Goal: Task Accomplishment & Management: Manage account settings

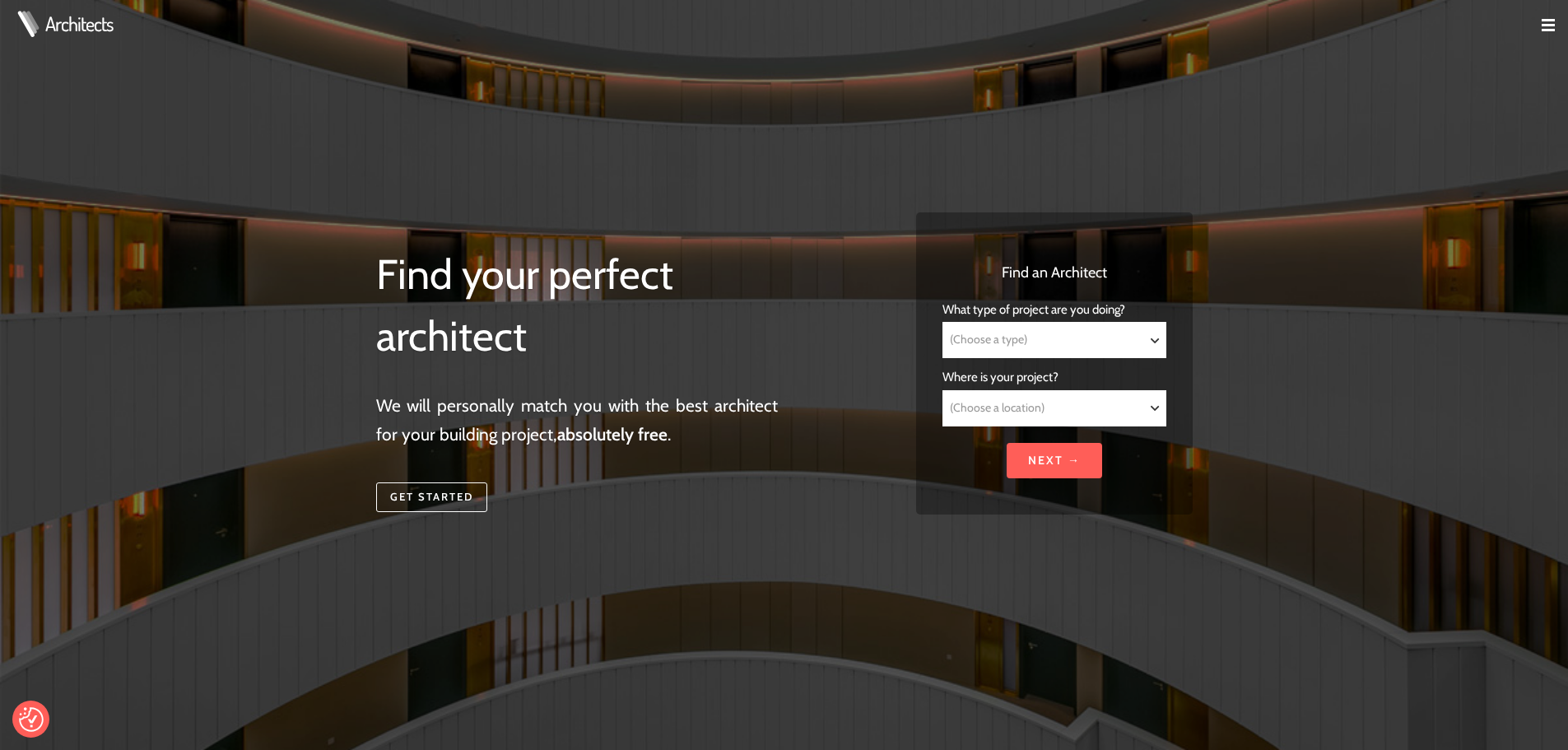
click at [1543, 26] on img at bounding box center [1548, 25] width 13 height 13
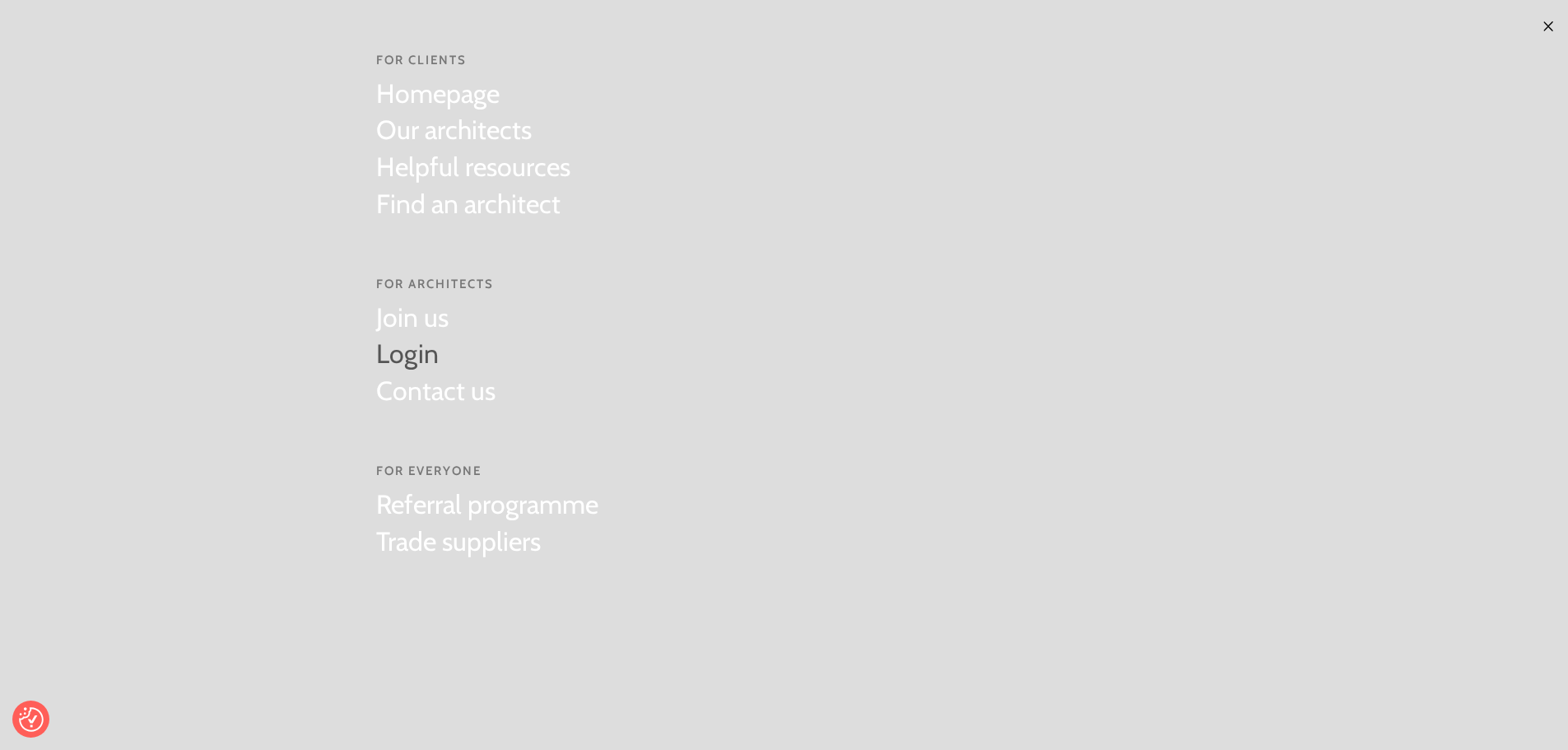
click at [405, 362] on link "Login" at bounding box center [435, 354] width 119 height 37
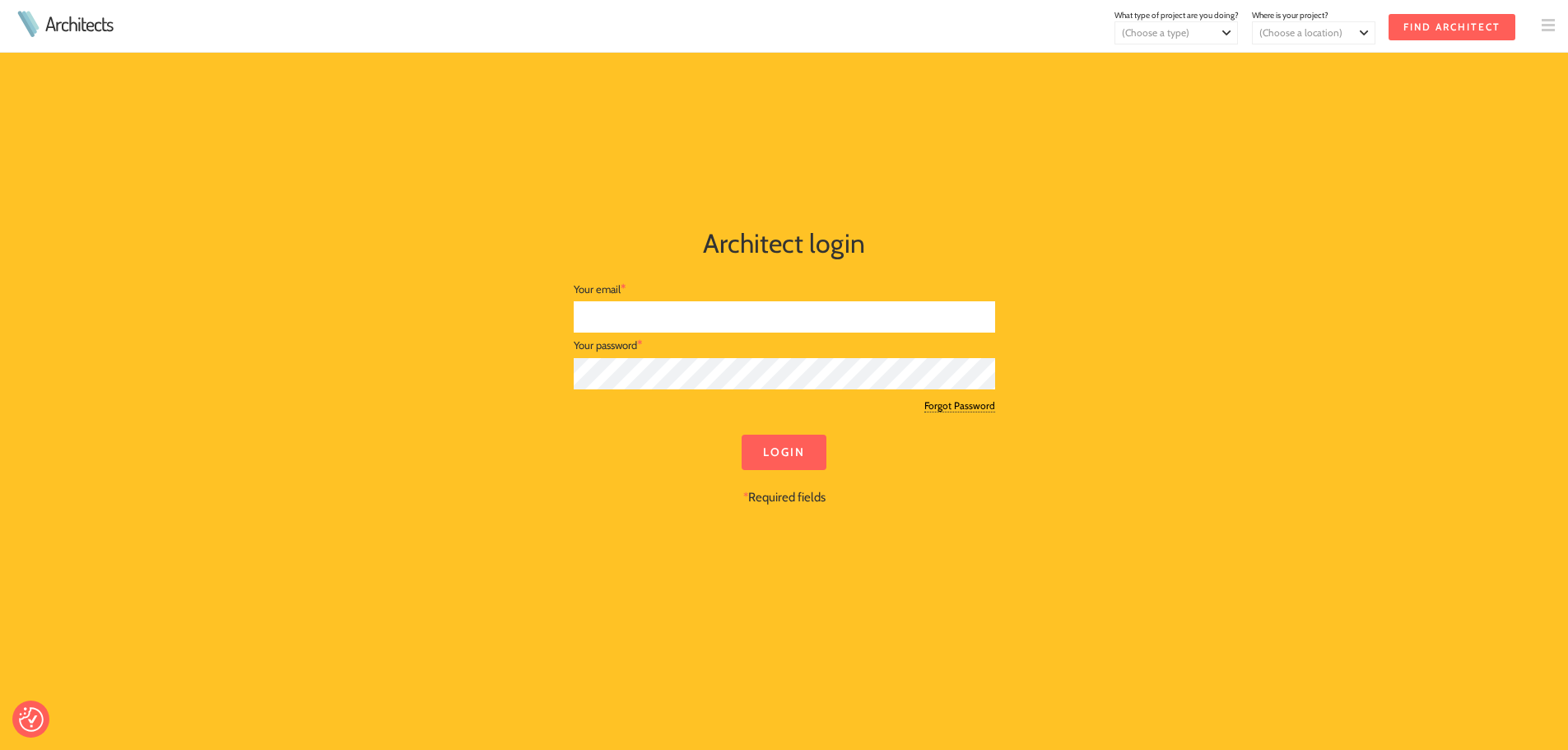
click at [700, 305] on input "text" at bounding box center [784, 318] width 422 height 32
type input "[EMAIL_ADDRESS][DOMAIN_NAME]"
click at [825, 465] on input "Login" at bounding box center [784, 453] width 85 height 36
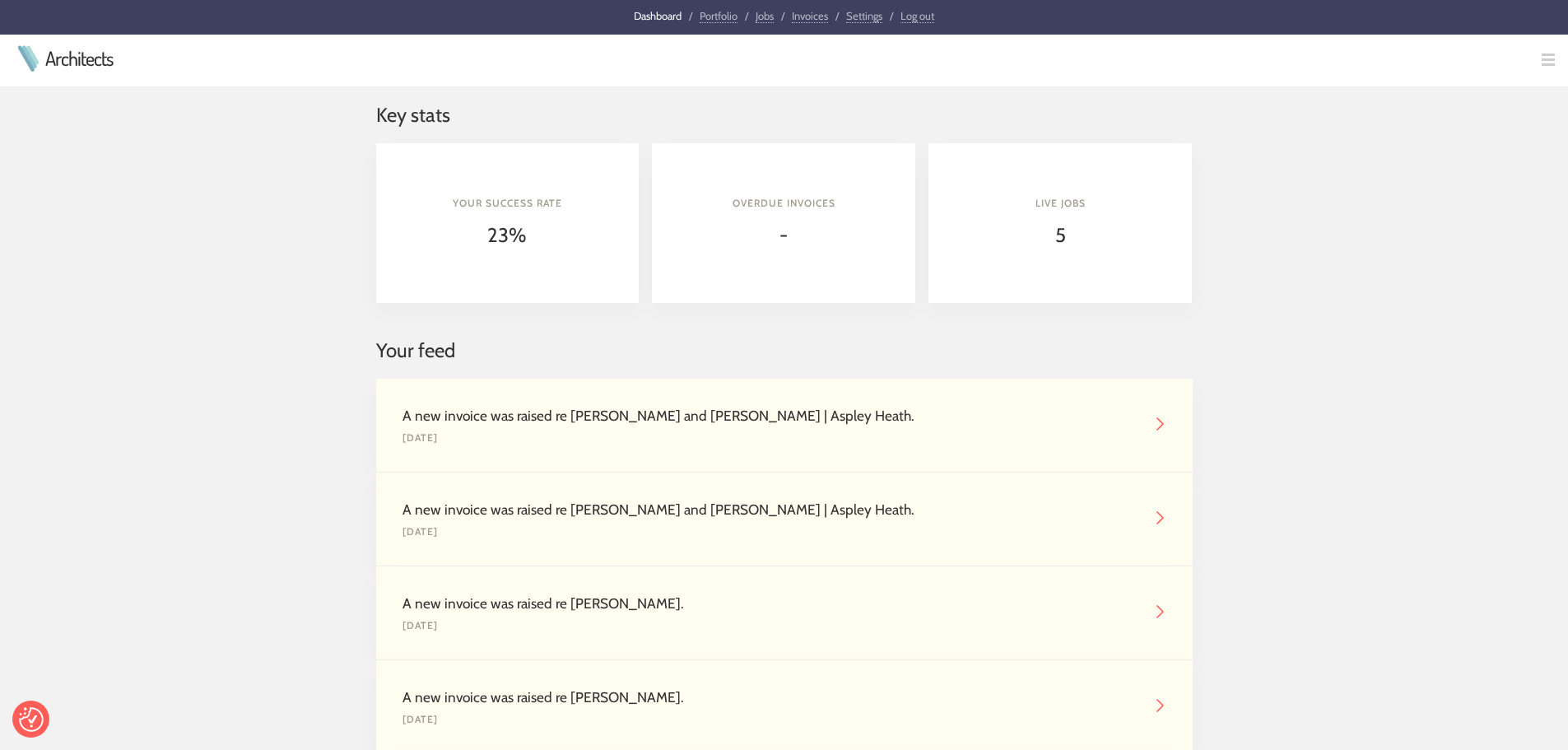
click at [1155, 424] on img at bounding box center [1159, 424] width 13 height 13
